Goal: Information Seeking & Learning: Check status

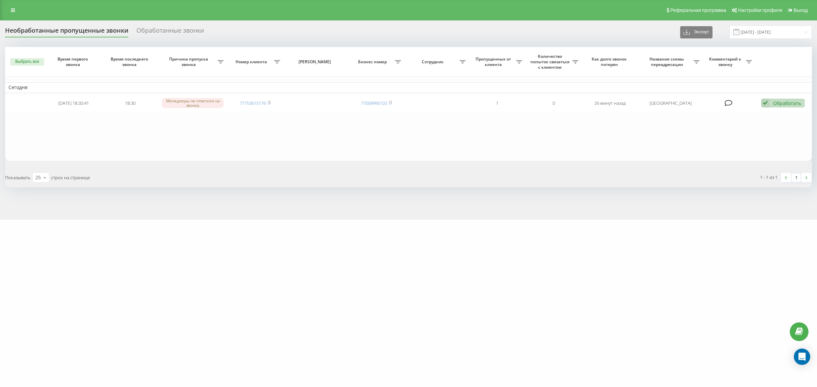
click at [0, 2] on div "Реферальная программа Настройки профиля Выход" at bounding box center [408, 10] width 817 height 20
click at [13, 8] on icon at bounding box center [13, 10] width 4 height 5
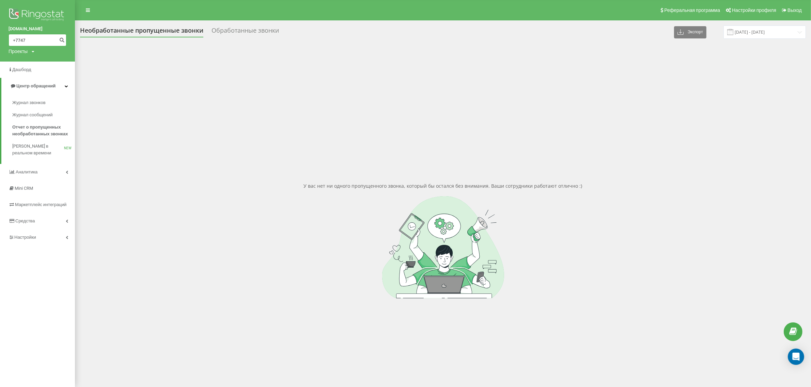
click at [45, 42] on input "+7747" at bounding box center [38, 40] width 58 height 12
type input "+77473613387"
click at [60, 40] on icon "submit" at bounding box center [62, 39] width 6 height 4
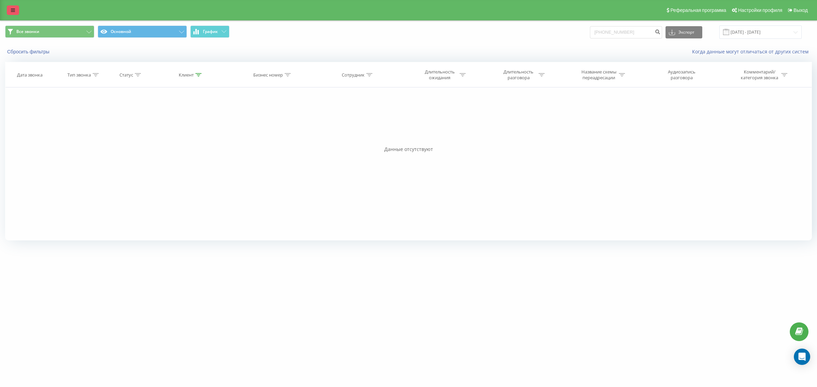
click at [10, 10] on link at bounding box center [13, 10] width 12 height 10
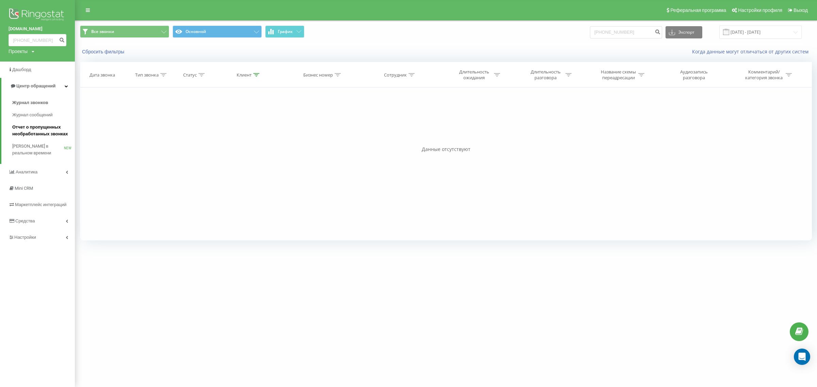
click at [36, 134] on span "Отчет о пропущенных необработанных звонках" at bounding box center [41, 131] width 59 height 14
